Goal: Check status: Check status

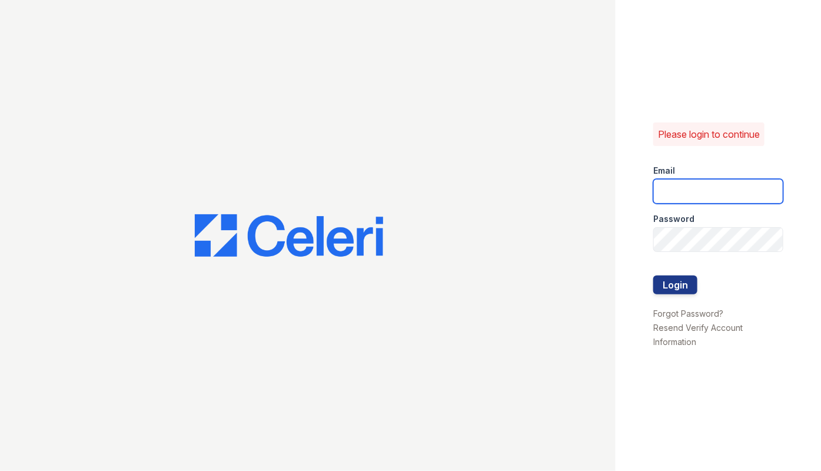
click at [677, 194] on input "email" at bounding box center [718, 191] width 130 height 25
type input "arrivehollywood@trinity-pm.com"
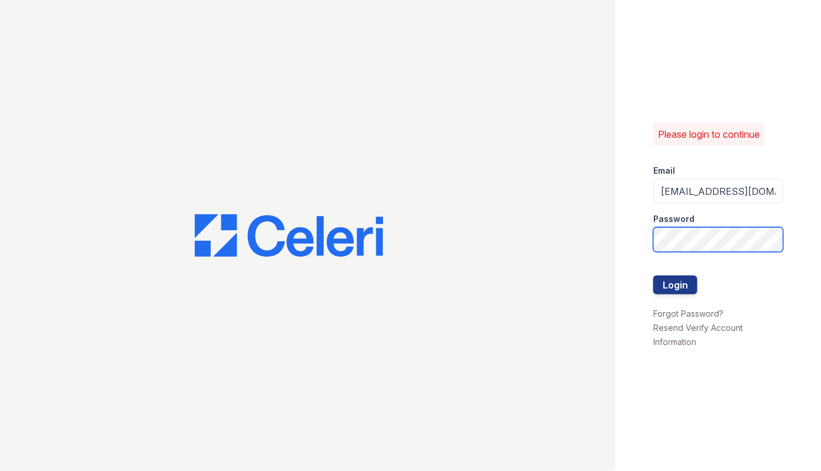
click at [653, 275] on button "Login" at bounding box center [675, 284] width 44 height 19
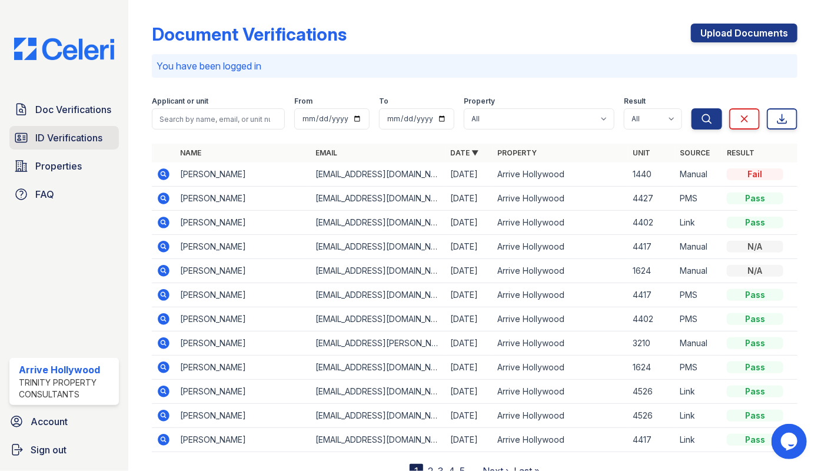
click at [76, 141] on span "ID Verifications" at bounding box center [68, 138] width 67 height 14
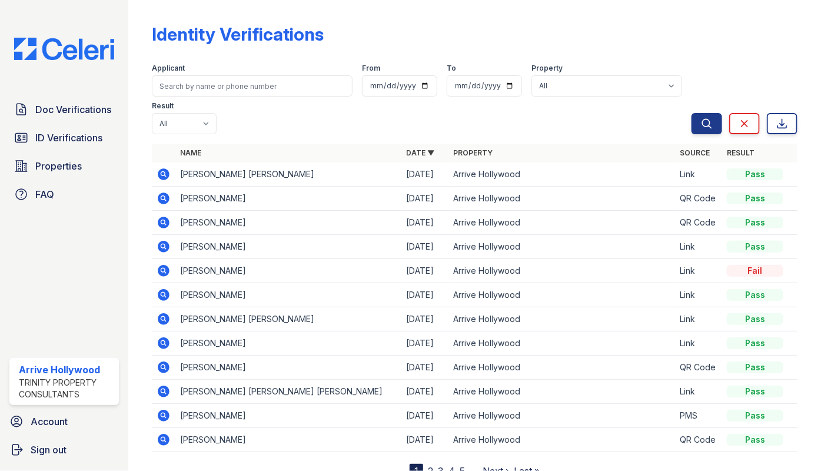
click at [428, 465] on link "2" at bounding box center [430, 471] width 5 height 12
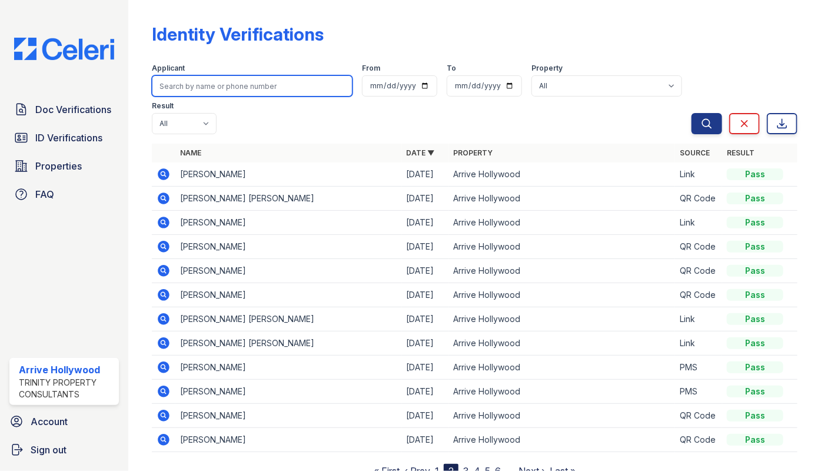
click at [215, 76] on input "search" at bounding box center [252, 85] width 201 height 21
type input "[PERSON_NAME]"
click at [691, 113] on button "Search" at bounding box center [706, 123] width 31 height 21
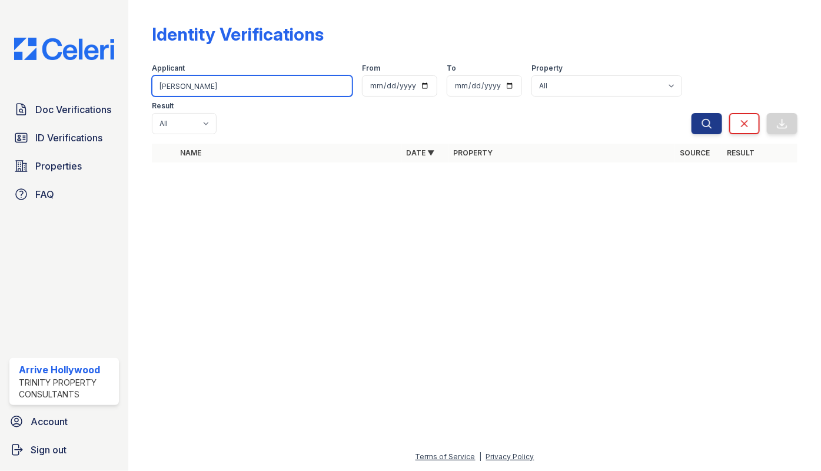
click at [178, 88] on input "[PERSON_NAME]" at bounding box center [252, 85] width 201 height 21
type input "genar"
click at [691, 113] on button "Search" at bounding box center [706, 123] width 31 height 21
